Goal: Transaction & Acquisition: Purchase product/service

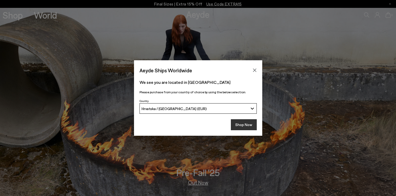
click at [242, 126] on button "Shop Now" at bounding box center [244, 124] width 26 height 11
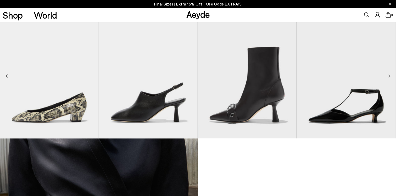
scroll to position [314, 0]
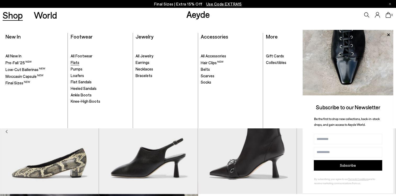
click at [75, 63] on span "Flats" at bounding box center [75, 62] width 9 height 5
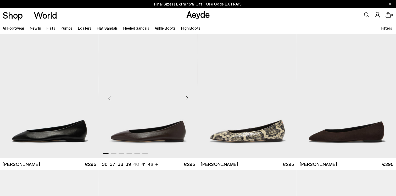
scroll to position [131, 0]
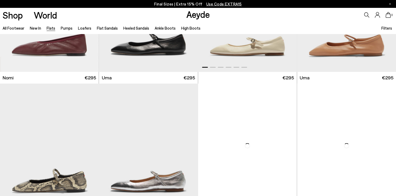
scroll to position [314, 0]
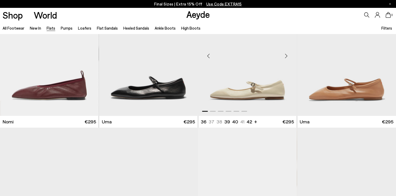
click at [288, 55] on div "Next slide" at bounding box center [287, 56] width 16 height 16
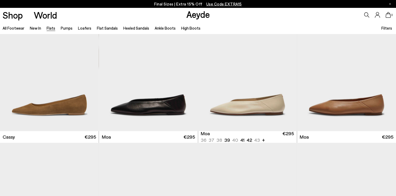
scroll to position [821, 0]
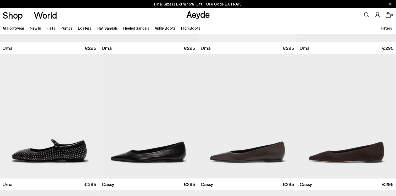
click at [186, 27] on link "High Boots" at bounding box center [190, 28] width 19 height 5
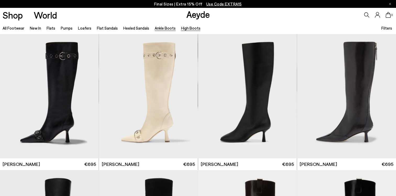
click at [165, 26] on link "Ankle Boots" at bounding box center [165, 28] width 21 height 5
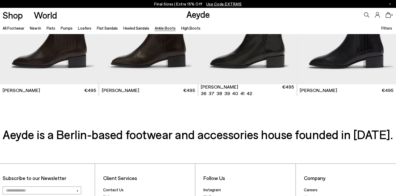
scroll to position [1101, 0]
